Goal: Task Accomplishment & Management: Manage account settings

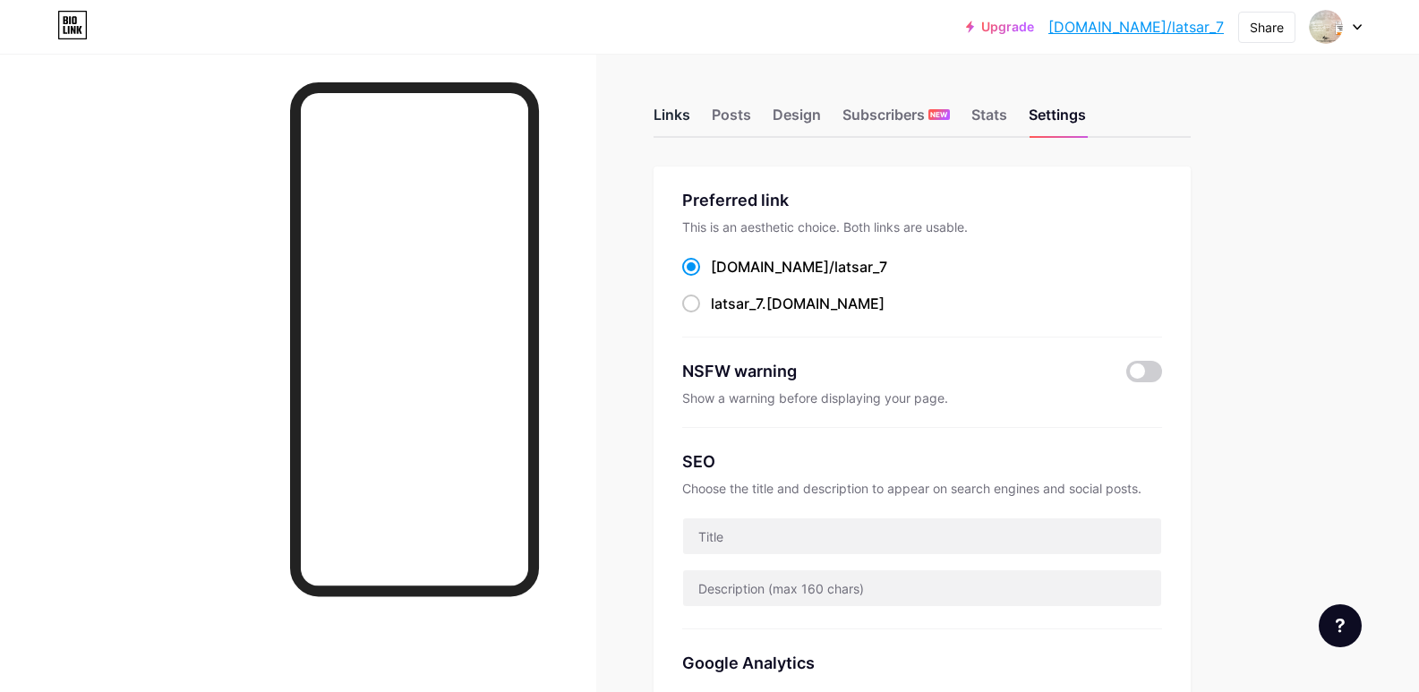
click at [670, 107] on div "Links" at bounding box center [672, 120] width 37 height 32
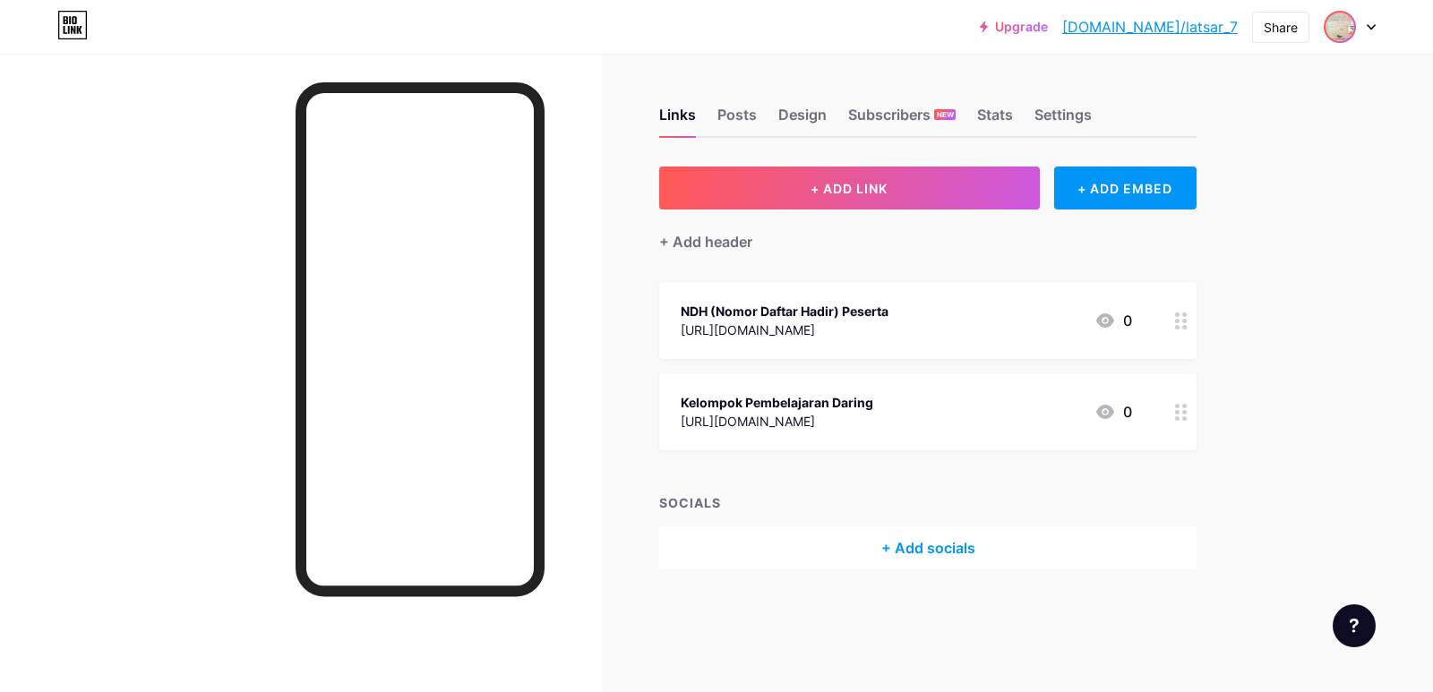
click at [1340, 21] on img at bounding box center [1339, 27] width 29 height 29
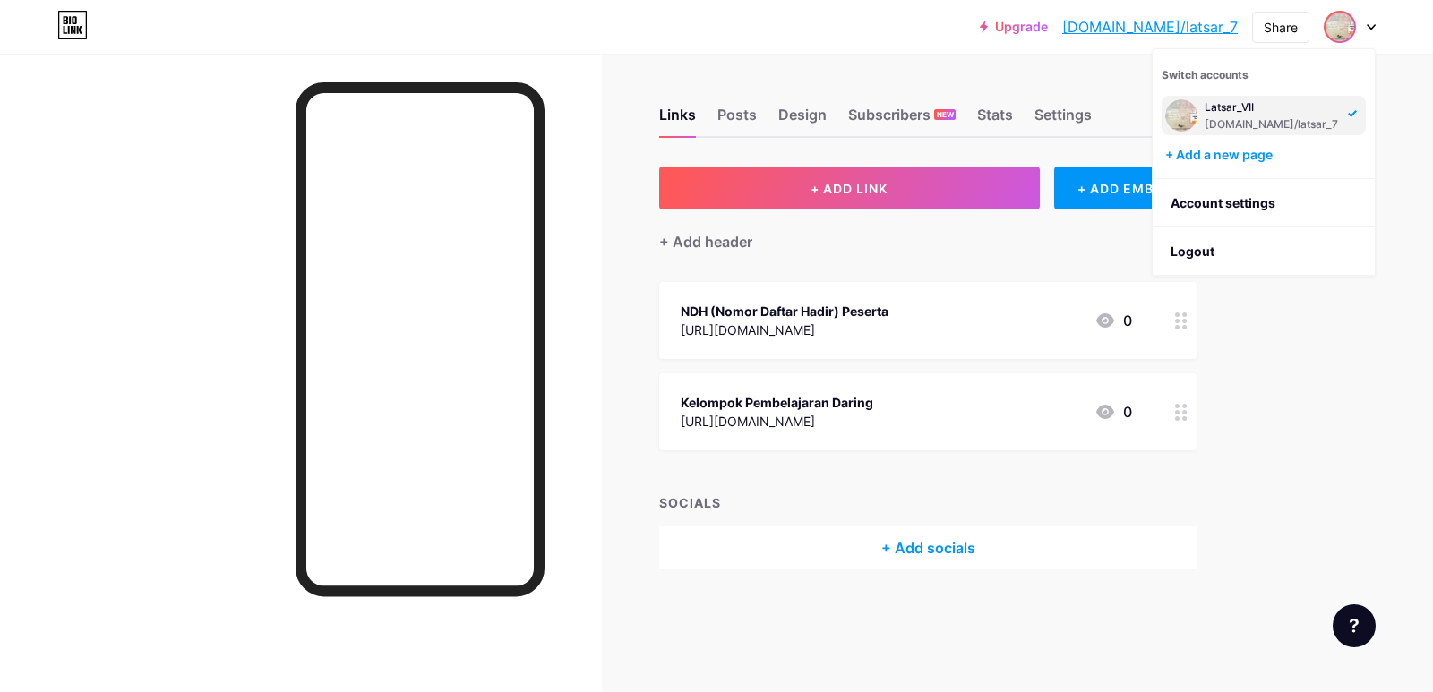
click at [1245, 116] on div "Latsar_VII bio.link/latsar_7" at bounding box center [1270, 115] width 133 height 32
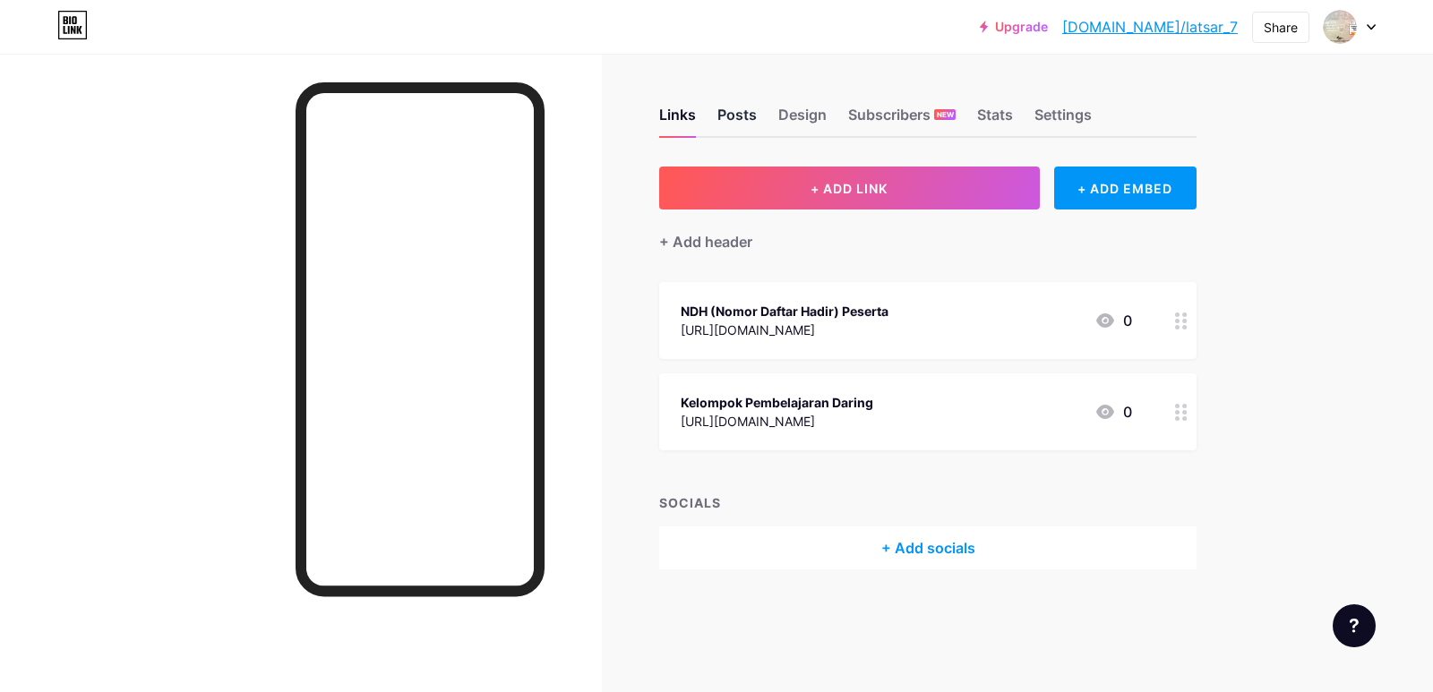
click at [747, 112] on div "Posts" at bounding box center [736, 120] width 39 height 32
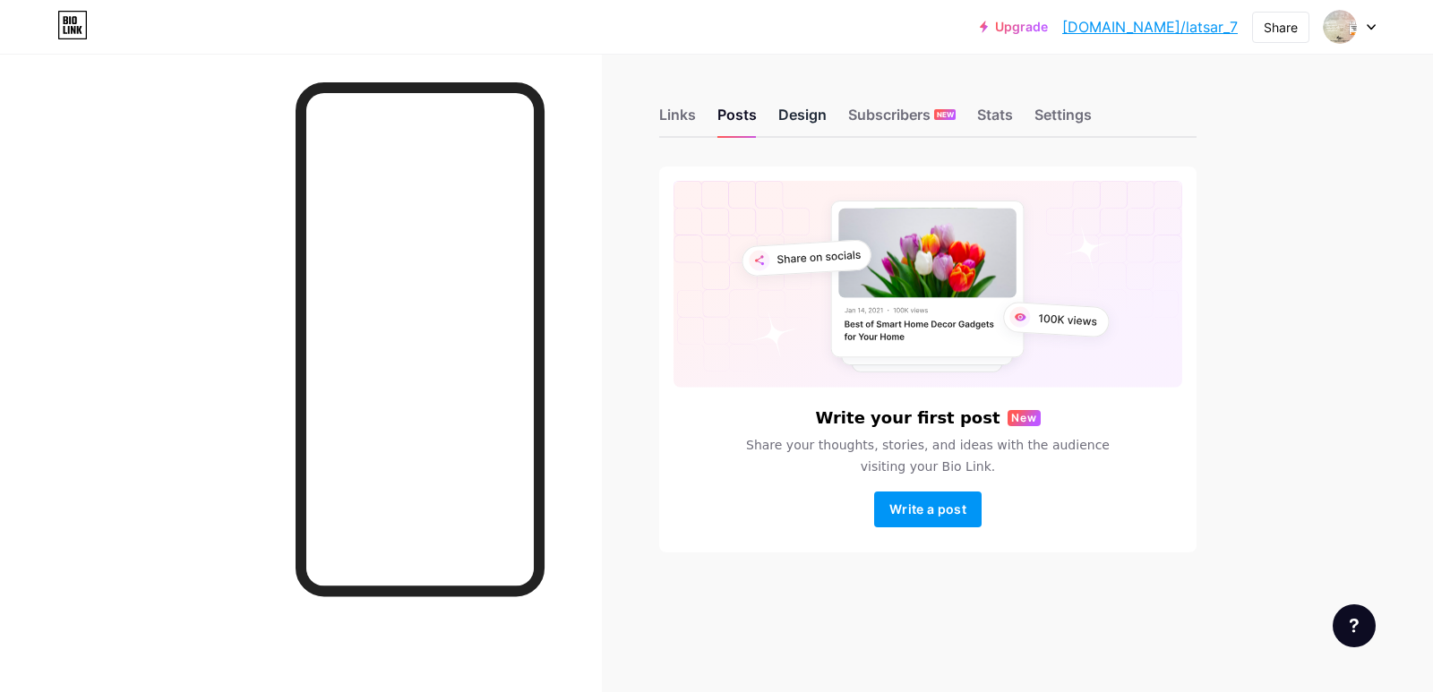
click at [791, 110] on div "Design" at bounding box center [802, 120] width 48 height 32
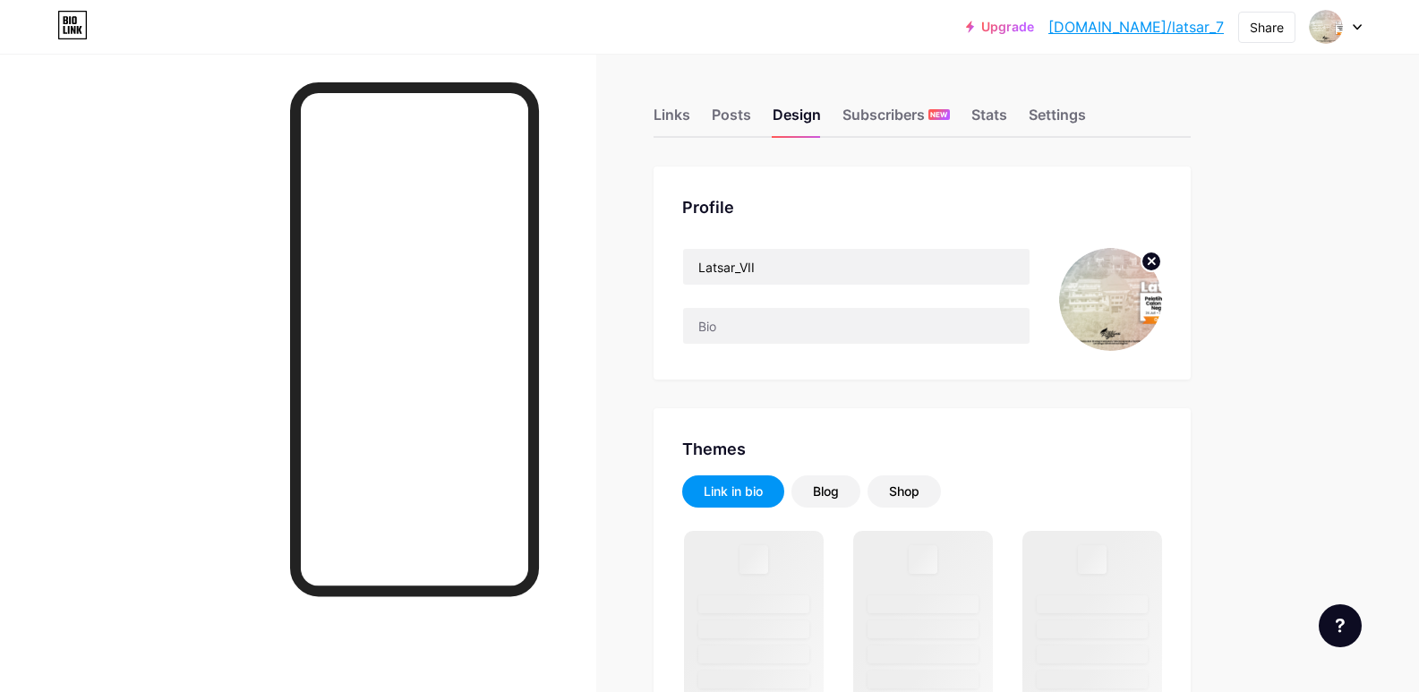
click at [1114, 304] on img at bounding box center [1110, 299] width 103 height 103
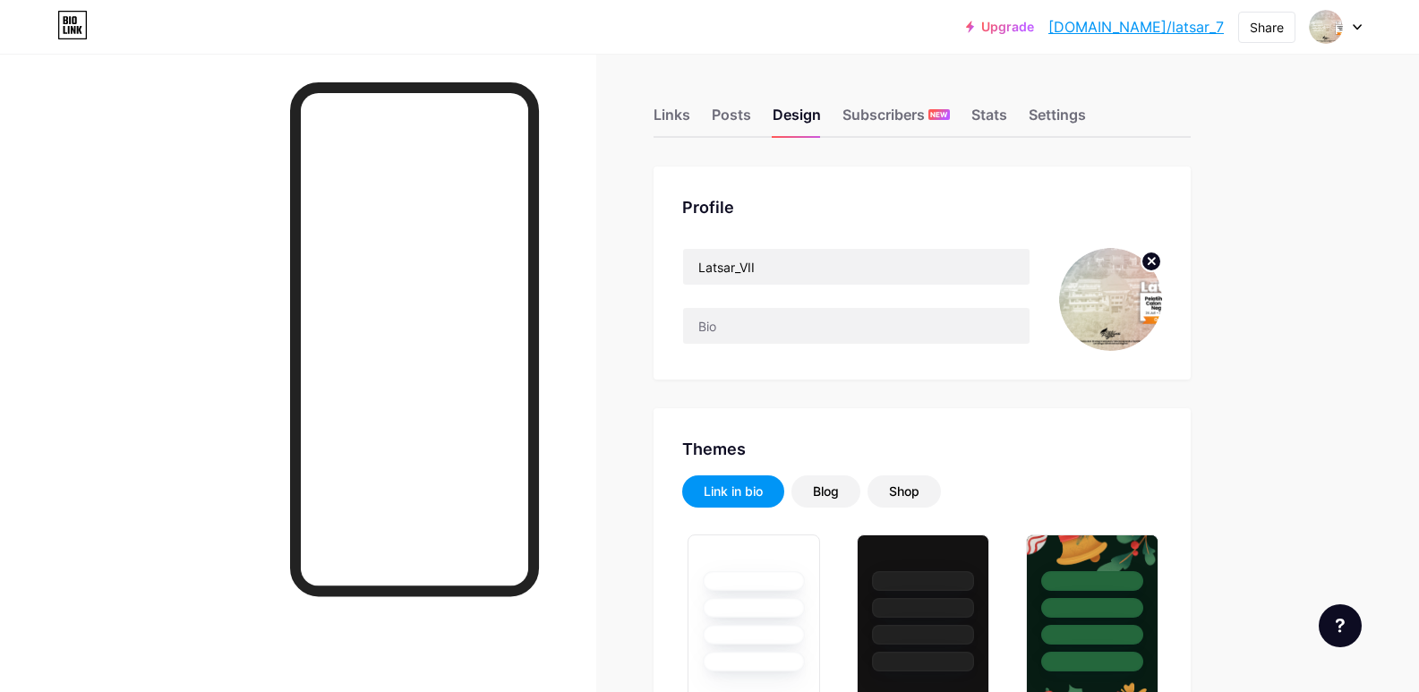
click at [1154, 263] on icon at bounding box center [1152, 261] width 6 height 6
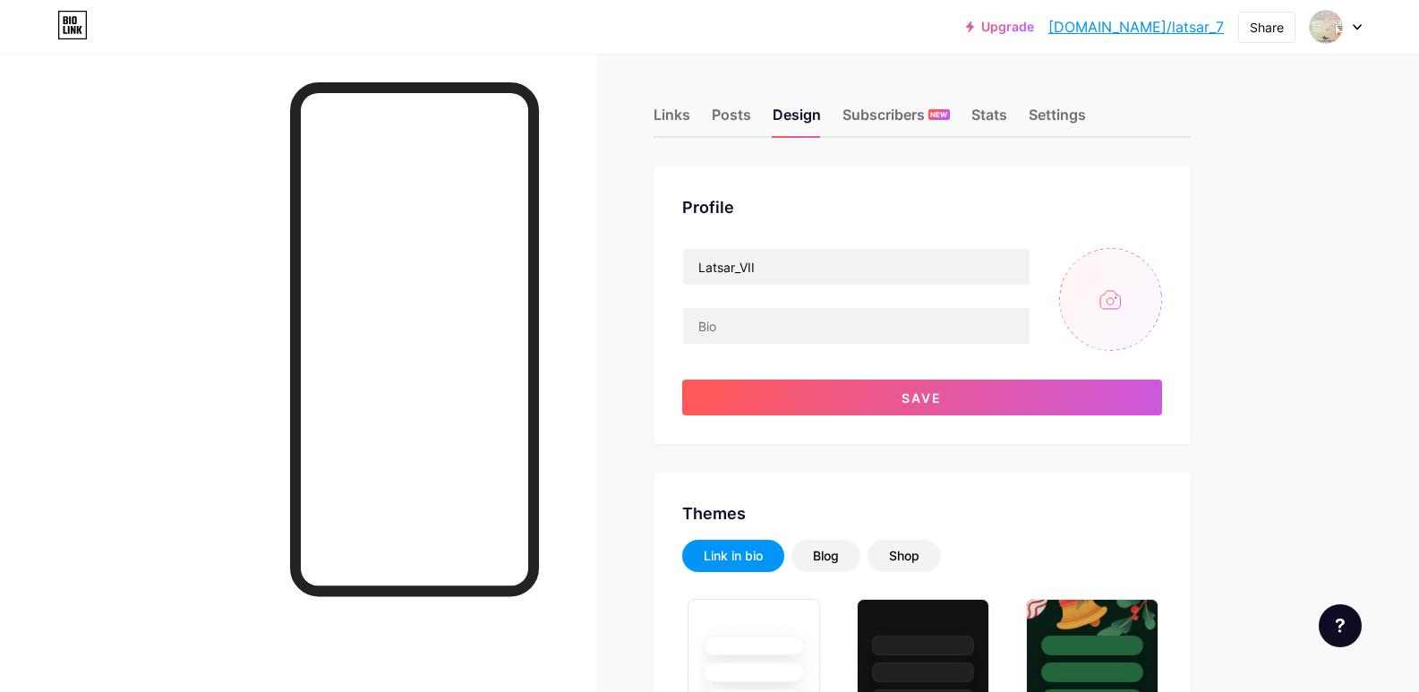
click at [1117, 304] on input "file" at bounding box center [1110, 299] width 103 height 103
type input "C:\fakepath\Gel 3.jpg"
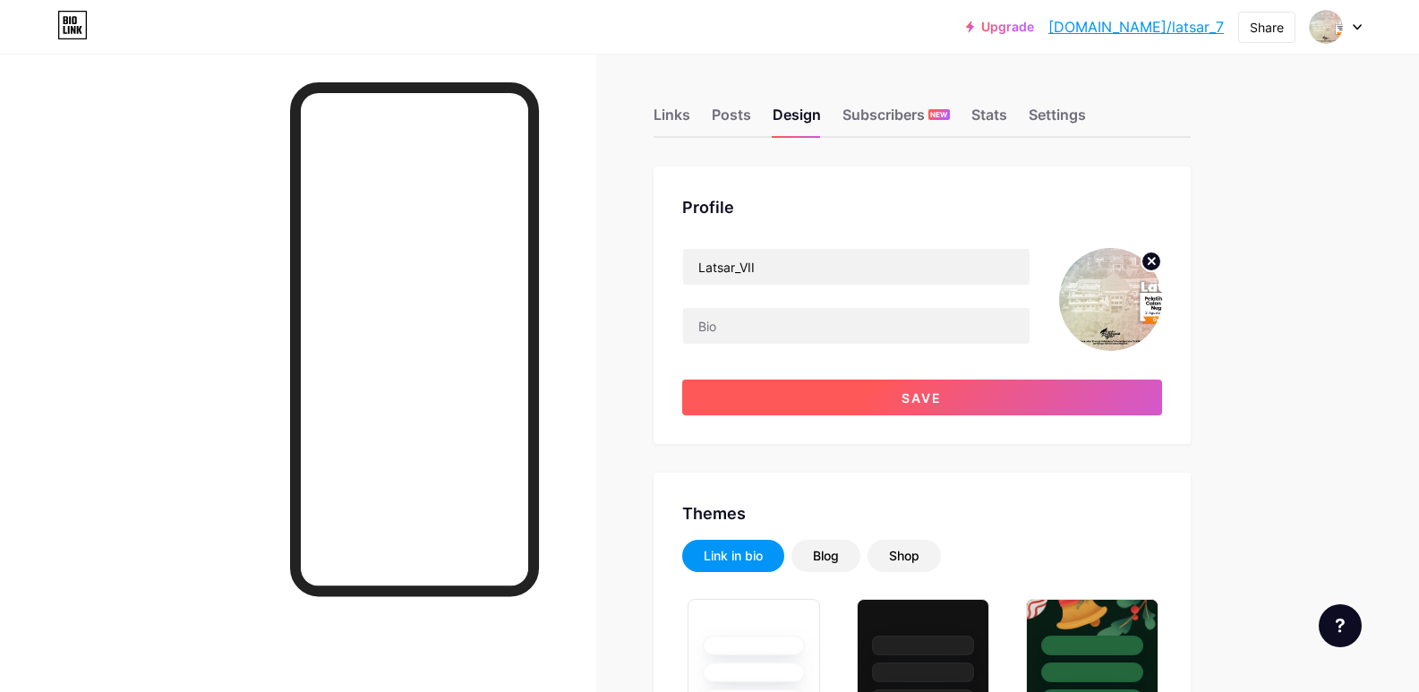
click at [979, 392] on button "Save" at bounding box center [922, 398] width 480 height 36
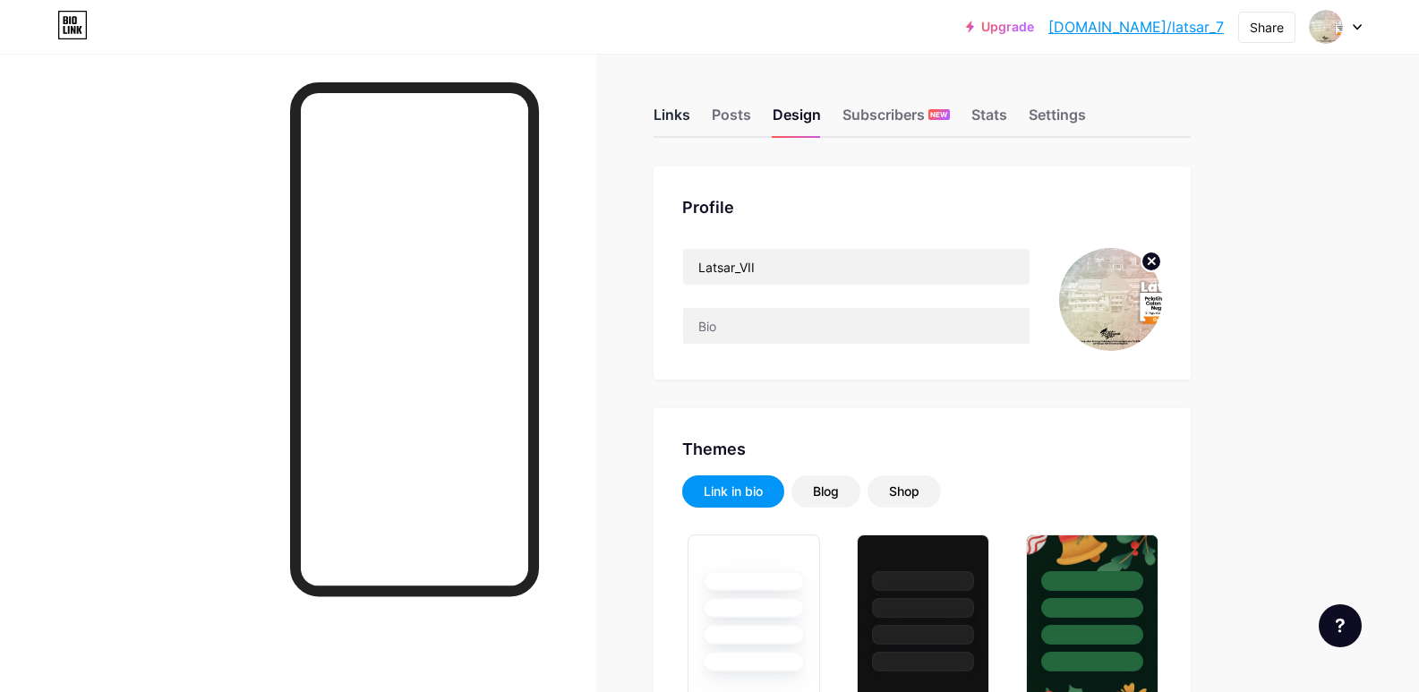
click at [676, 114] on div "Links" at bounding box center [672, 120] width 37 height 32
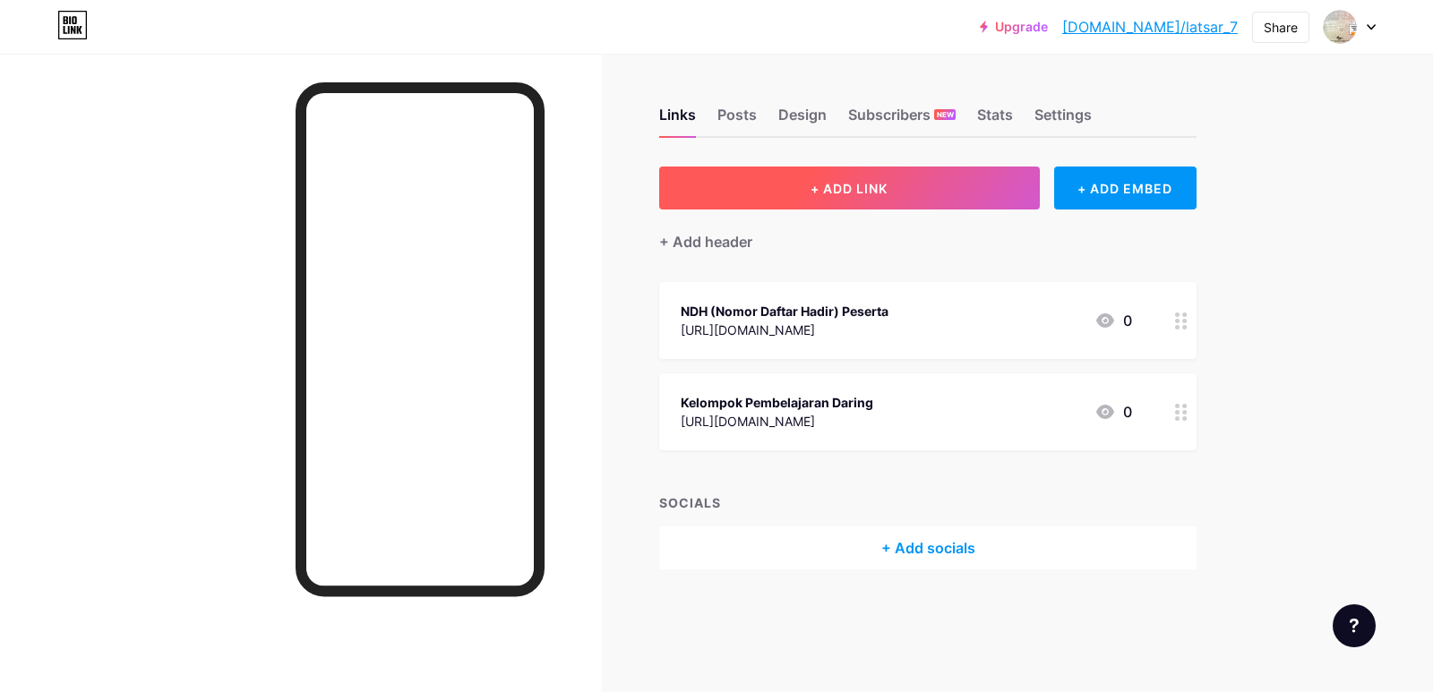
click at [736, 188] on button "+ ADD LINK" at bounding box center [849, 188] width 381 height 43
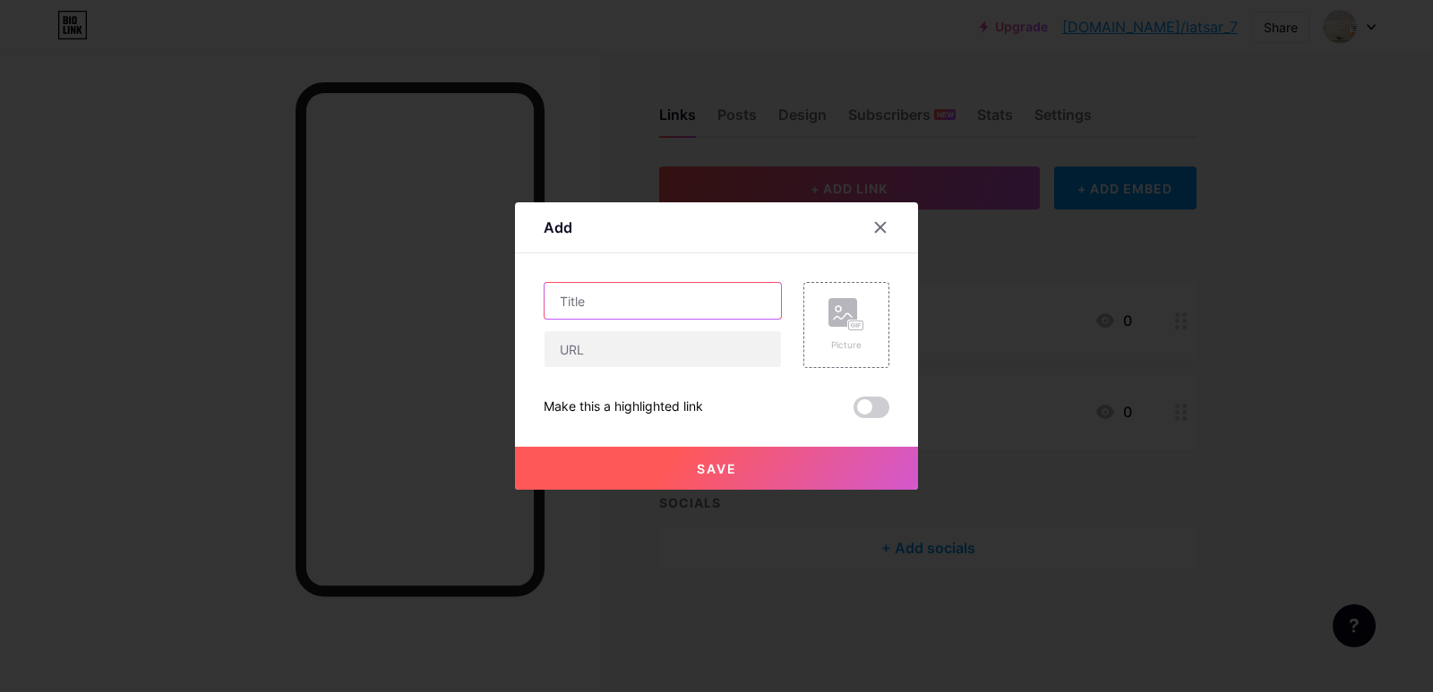
click at [625, 310] on input "text" at bounding box center [662, 301] width 236 height 36
type input "BG Zoom Latsar"
click at [599, 360] on input "text" at bounding box center [662, 349] width 236 height 36
paste input "[URL][DOMAIN_NAME]"
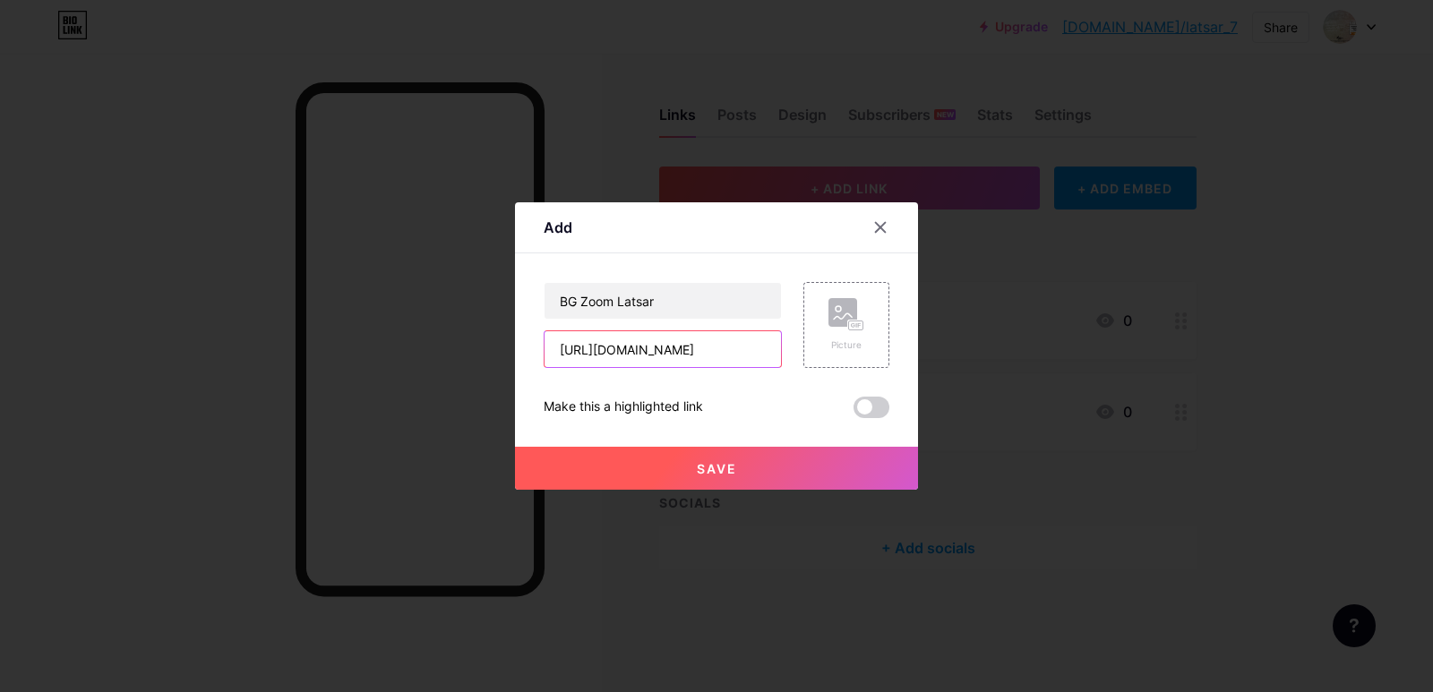
type input "[URL][DOMAIN_NAME]"
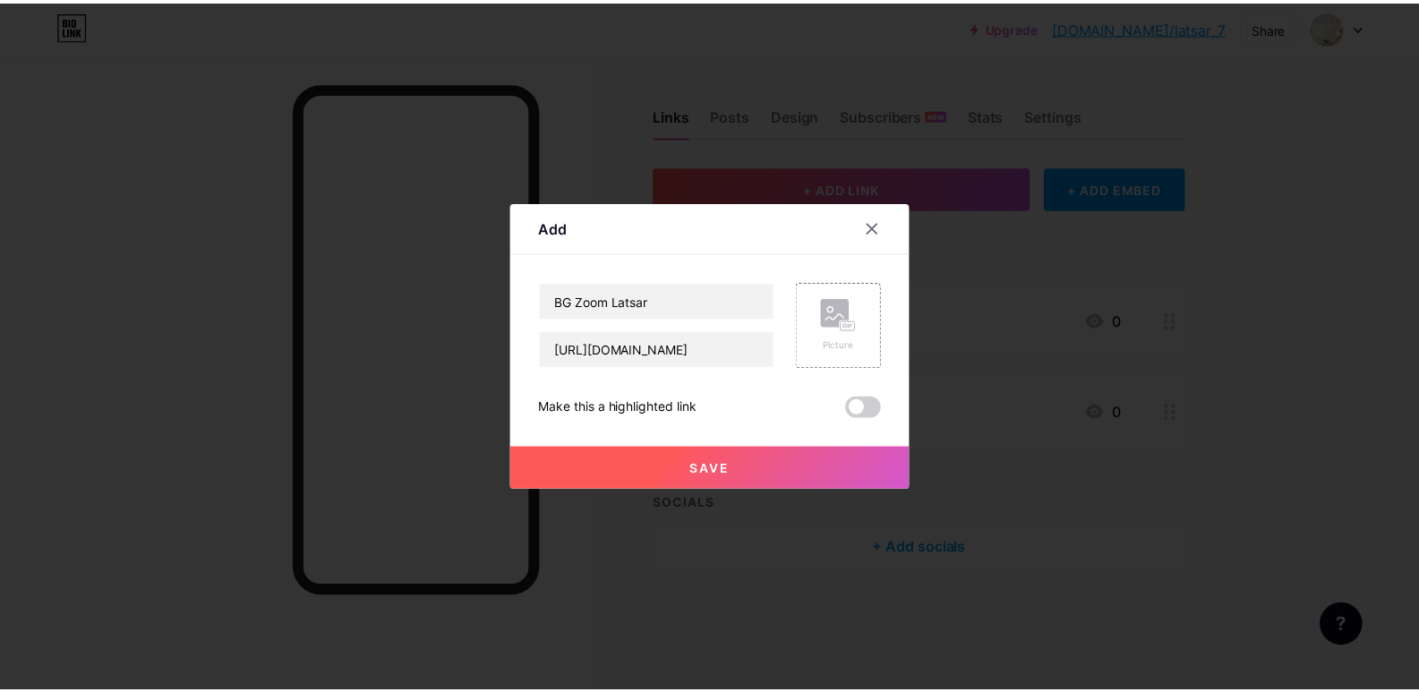
scroll to position [0, 0]
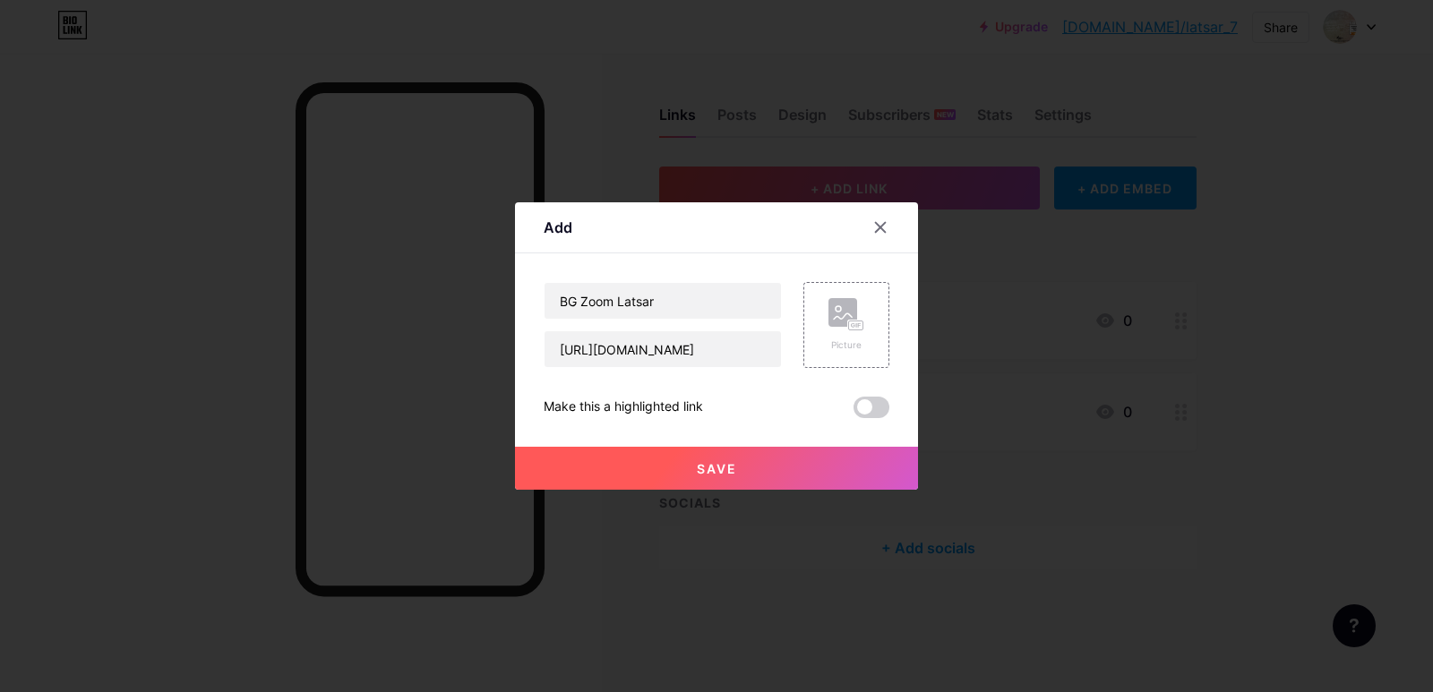
click at [707, 475] on span "Save" at bounding box center [717, 468] width 40 height 15
